Goal: Information Seeking & Learning: Learn about a topic

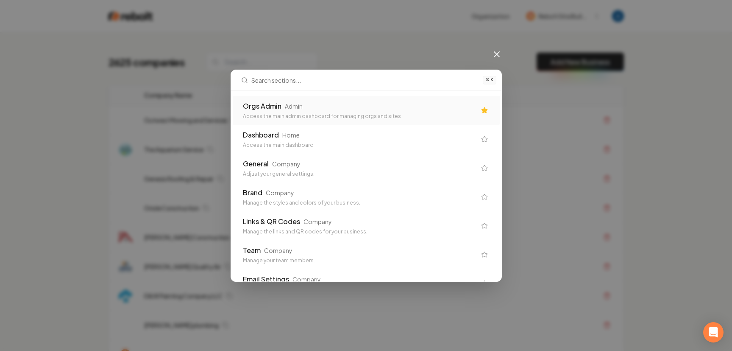
click at [336, 111] on div "Orgs Admin Admin Access the main admin dashboard for managing orgs and sites" at bounding box center [359, 110] width 233 height 19
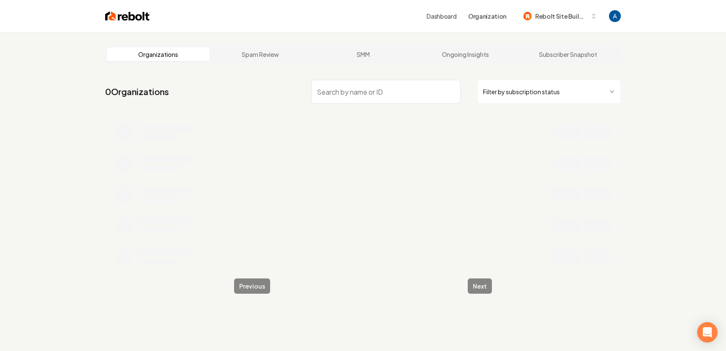
click at [347, 89] on input "search" at bounding box center [385, 92] width 149 height 24
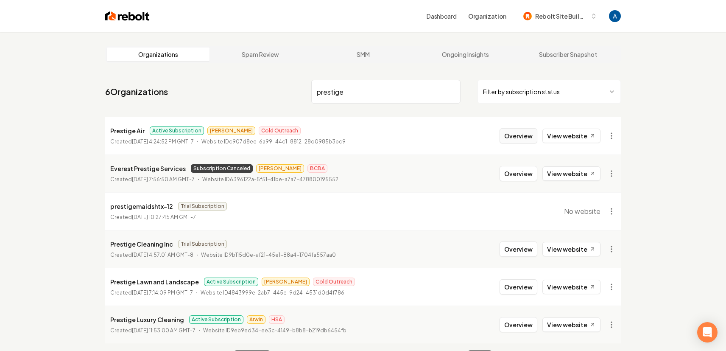
type input "prestige"
click at [517, 139] on button "Overview" at bounding box center [518, 135] width 38 height 15
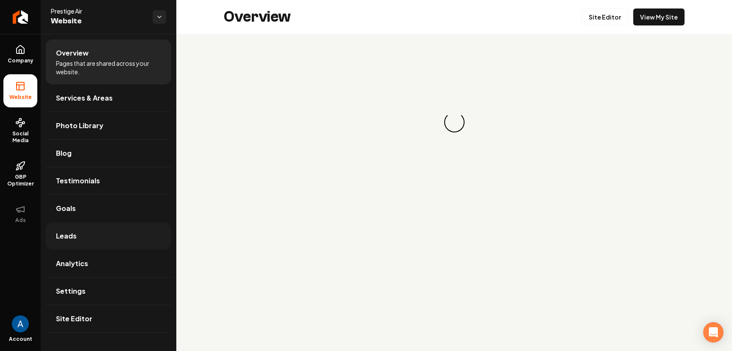
click at [70, 234] on span "Leads" at bounding box center [66, 236] width 21 height 10
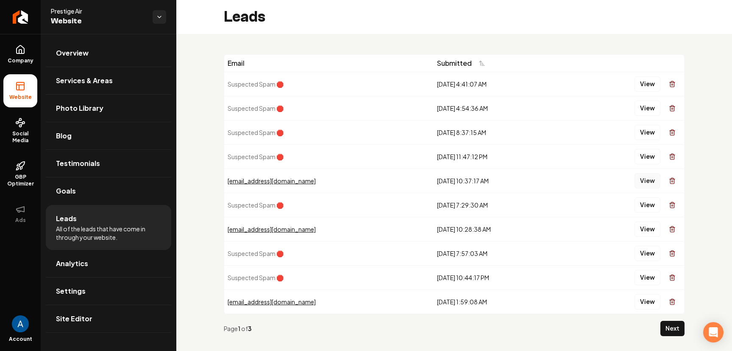
click at [635, 178] on button "View" at bounding box center [648, 180] width 26 height 15
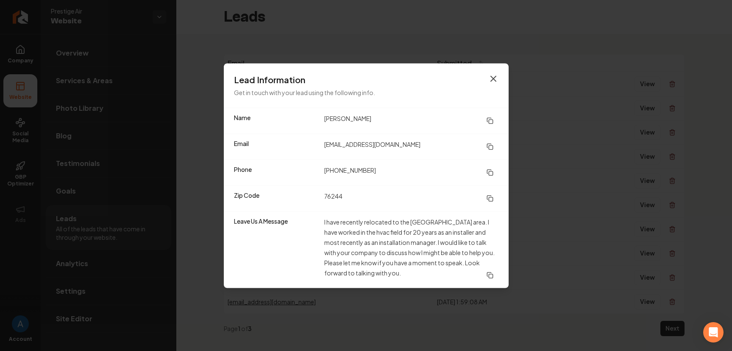
click at [494, 76] on icon "button" at bounding box center [493, 78] width 10 height 10
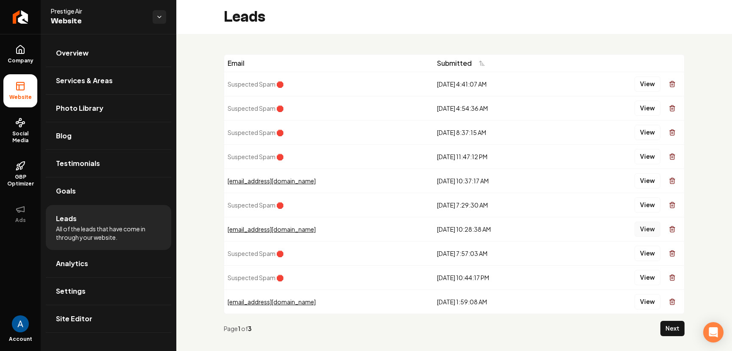
click at [646, 229] on button "View" at bounding box center [648, 228] width 26 height 15
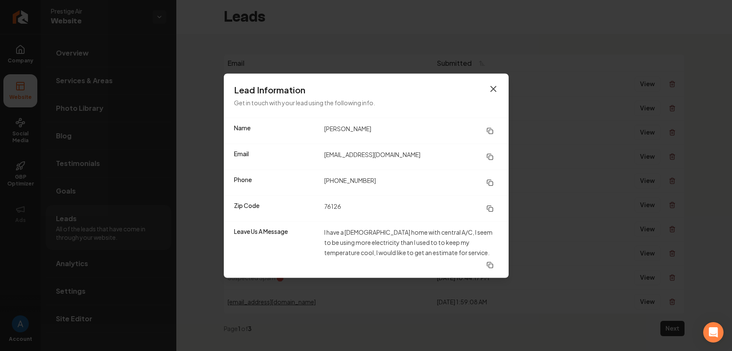
click at [492, 91] on icon "button" at bounding box center [493, 88] width 5 height 5
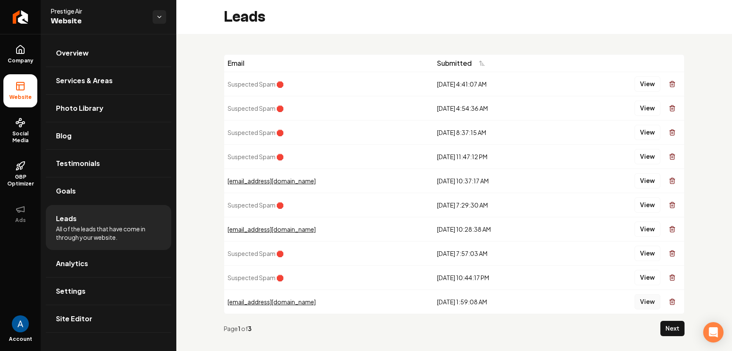
click at [644, 304] on button "View" at bounding box center [648, 301] width 26 height 15
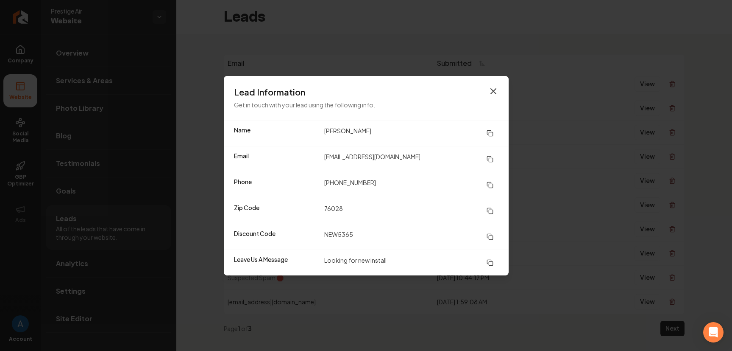
click at [495, 88] on icon "button" at bounding box center [493, 91] width 10 height 10
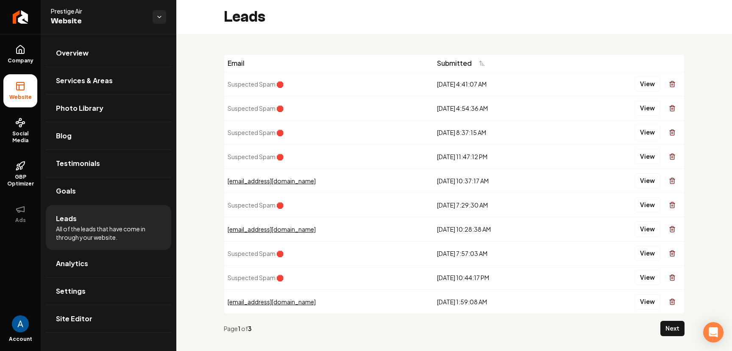
click at [661, 327] on button "Next" at bounding box center [673, 328] width 24 height 15
click at [648, 180] on button "View" at bounding box center [648, 180] width 26 height 15
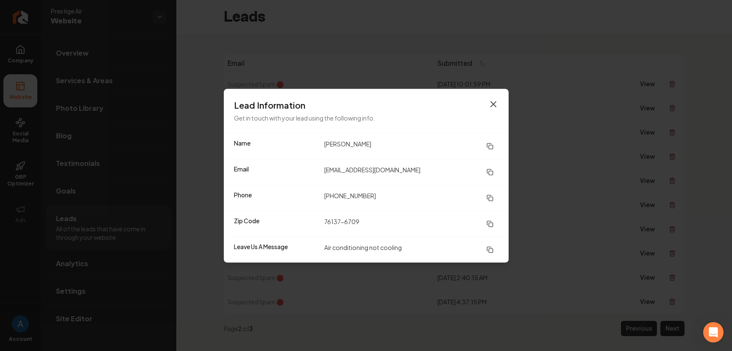
click at [492, 100] on icon "button" at bounding box center [493, 104] width 10 height 10
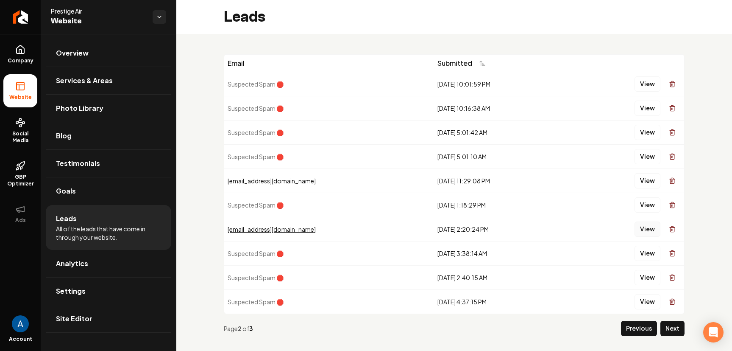
click at [641, 226] on button "View" at bounding box center [648, 228] width 26 height 15
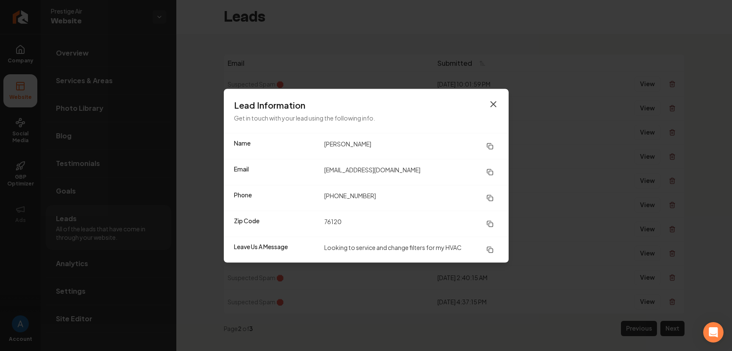
click at [490, 101] on icon "button" at bounding box center [493, 104] width 10 height 10
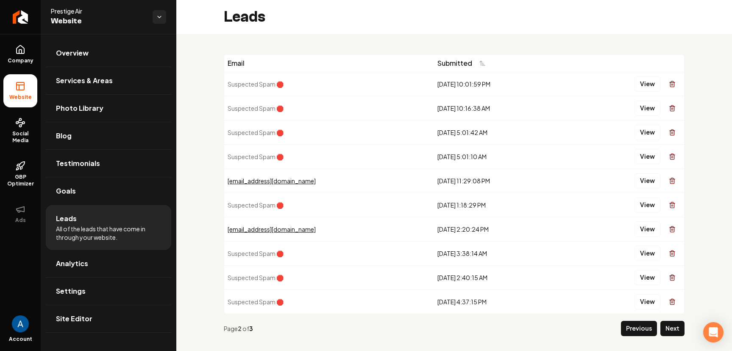
click at [632, 333] on button "Previous" at bounding box center [639, 328] width 36 height 15
click at [72, 268] on span "Analytics" at bounding box center [72, 263] width 32 height 10
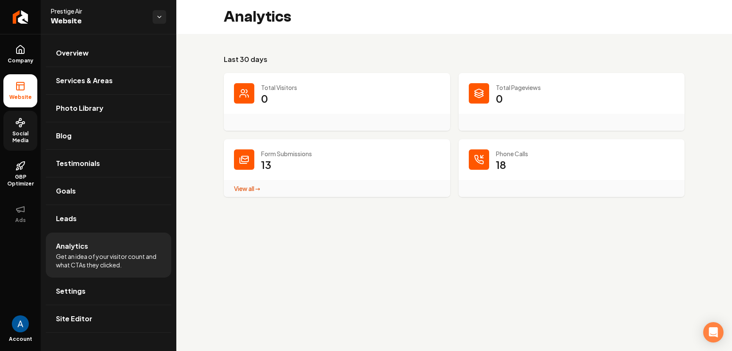
click at [27, 127] on link "Social Media" at bounding box center [20, 131] width 34 height 40
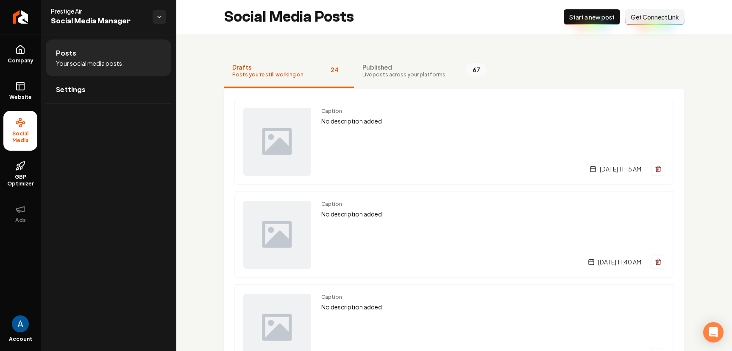
click at [384, 78] on button "Published Live posts across your platforms 67" at bounding box center [425, 71] width 142 height 34
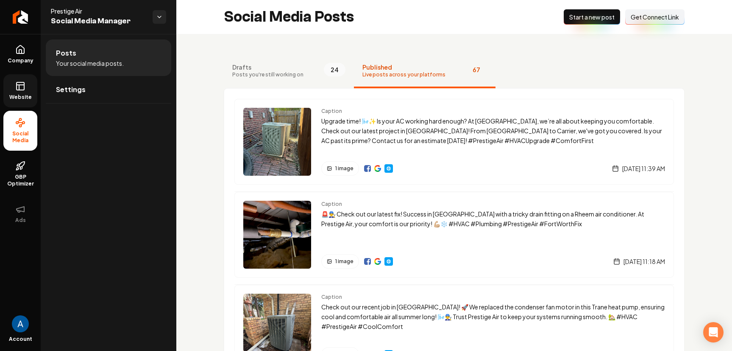
click at [24, 98] on span "Website" at bounding box center [20, 97] width 29 height 7
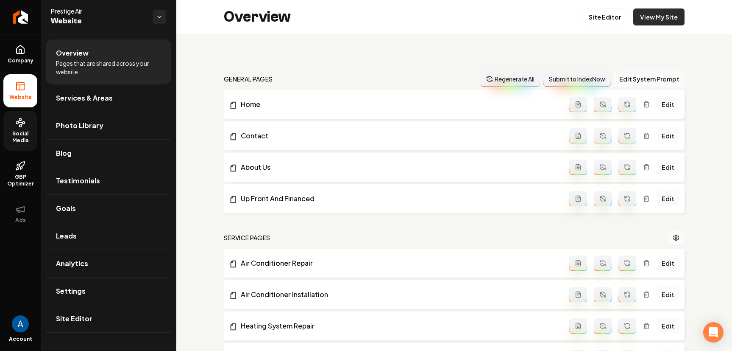
click at [651, 25] on link "View My Site" at bounding box center [658, 16] width 51 height 17
click at [20, 14] on icon "Return to dashboard" at bounding box center [21, 17] width 14 height 14
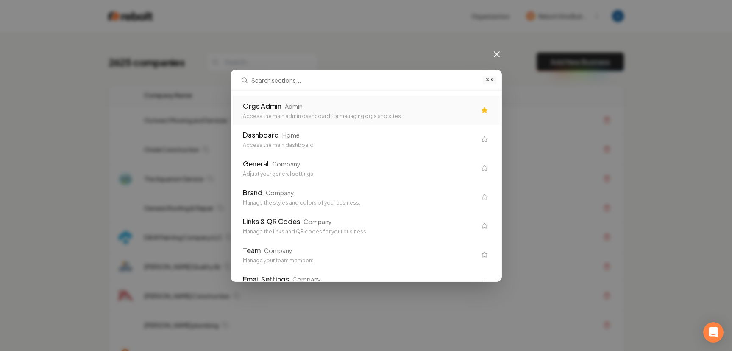
click at [345, 116] on div "Access the main admin dashboard for managing orgs and sites" at bounding box center [359, 116] width 233 height 7
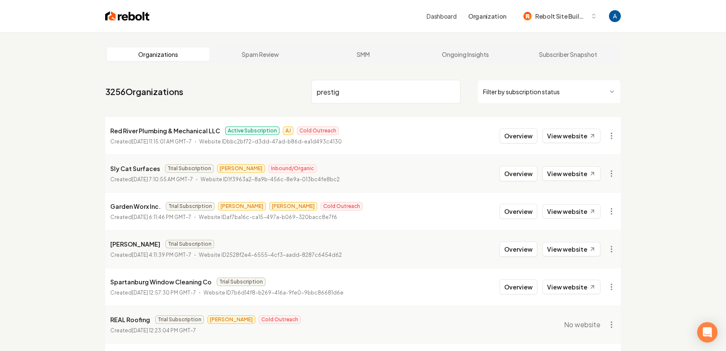
type input "prestige"
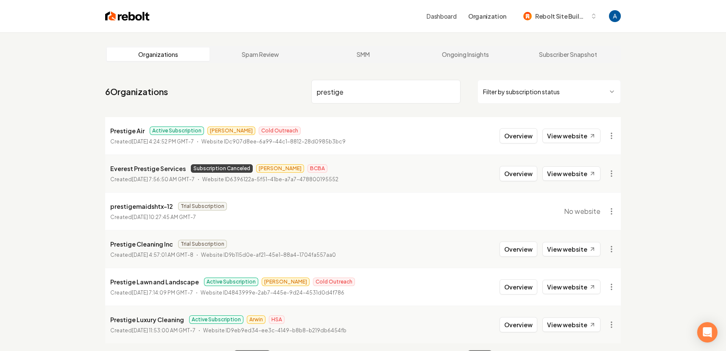
click at [451, 93] on input "prestige" at bounding box center [385, 92] width 149 height 24
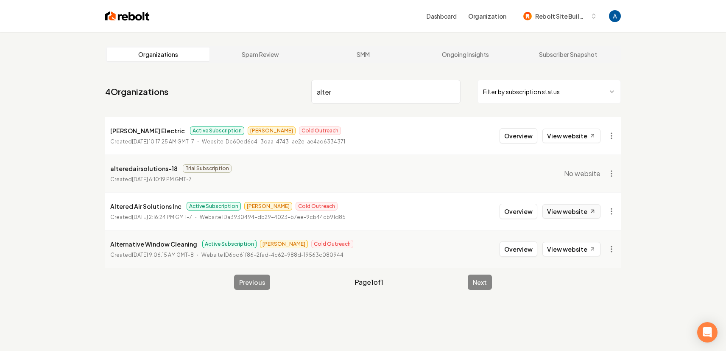
type input "alter"
click at [572, 215] on link "View website" at bounding box center [571, 211] width 58 height 14
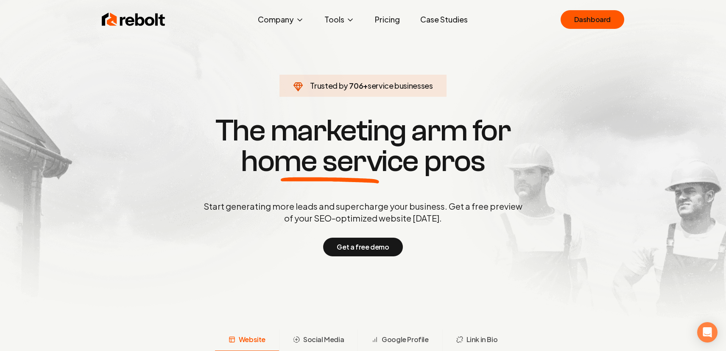
click at [393, 22] on link "Pricing" at bounding box center [387, 19] width 39 height 17
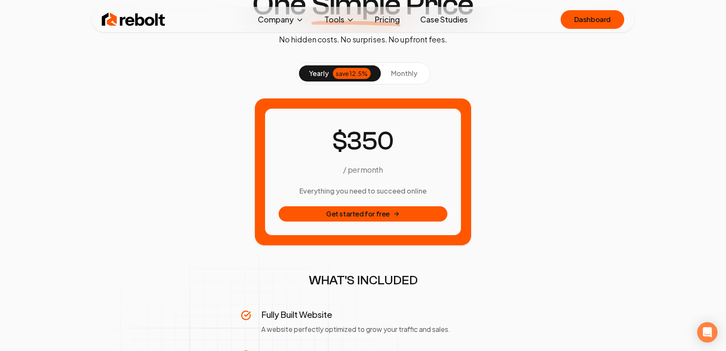
scroll to position [100, 0]
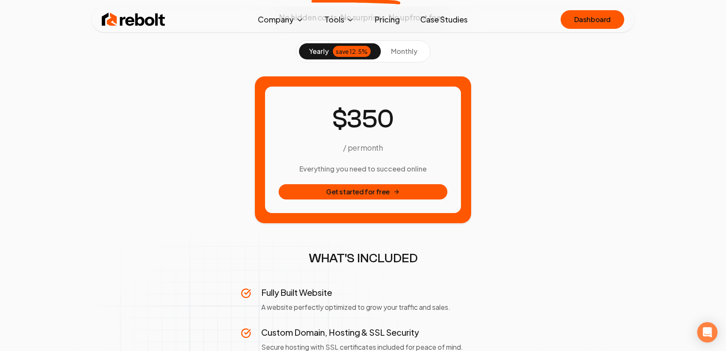
click at [397, 59] on div "yearly save 12.5% monthly" at bounding box center [363, 51] width 134 height 22
click at [400, 53] on span "monthly" at bounding box center [404, 51] width 26 height 9
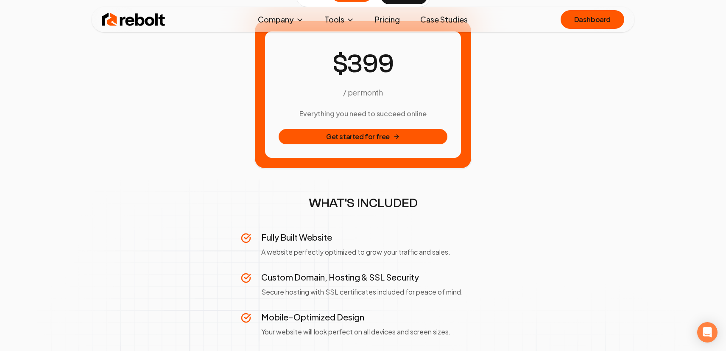
scroll to position [0, 0]
